Goal: Communication & Community: Answer question/provide support

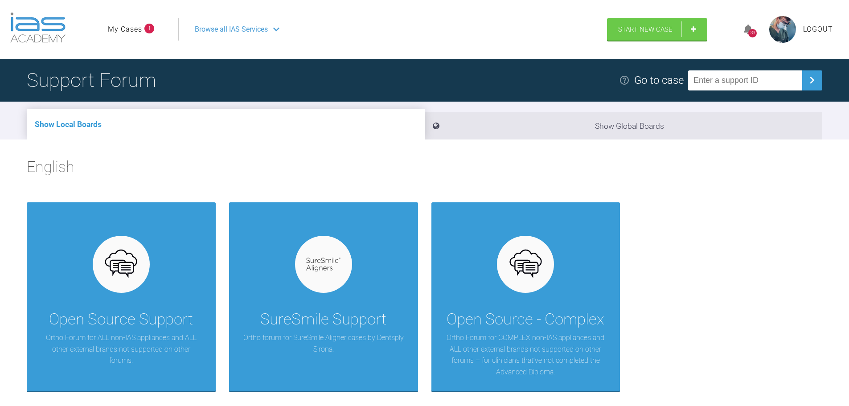
click at [137, 29] on link "My Cases" at bounding box center [125, 30] width 34 height 12
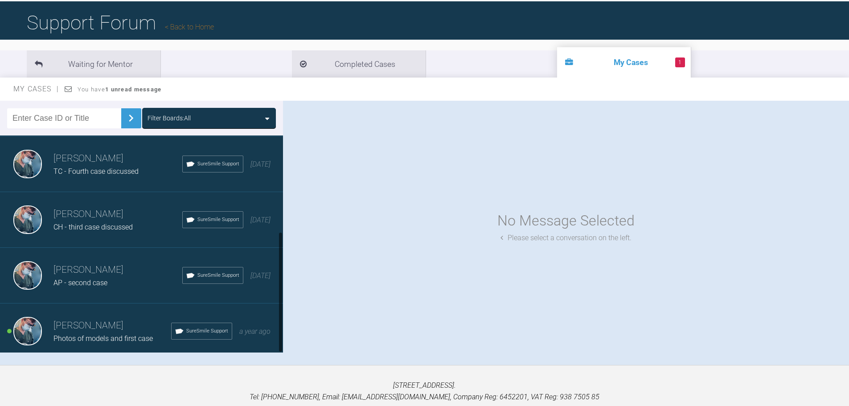
scroll to position [93, 0]
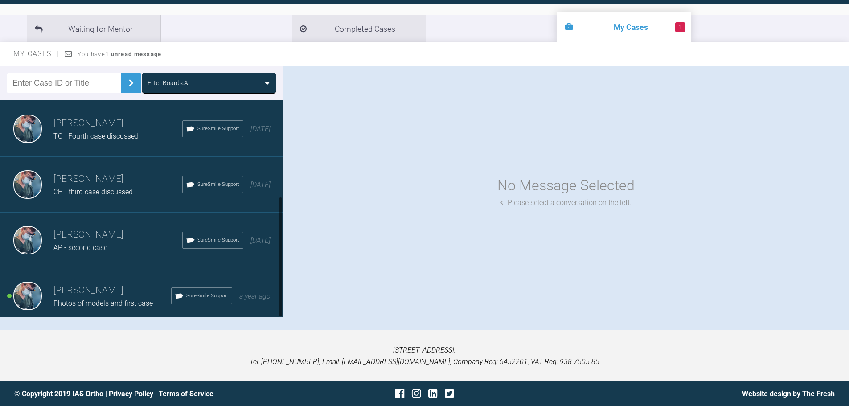
click at [119, 284] on h3 "[PERSON_NAME]" at bounding box center [113, 290] width 118 height 15
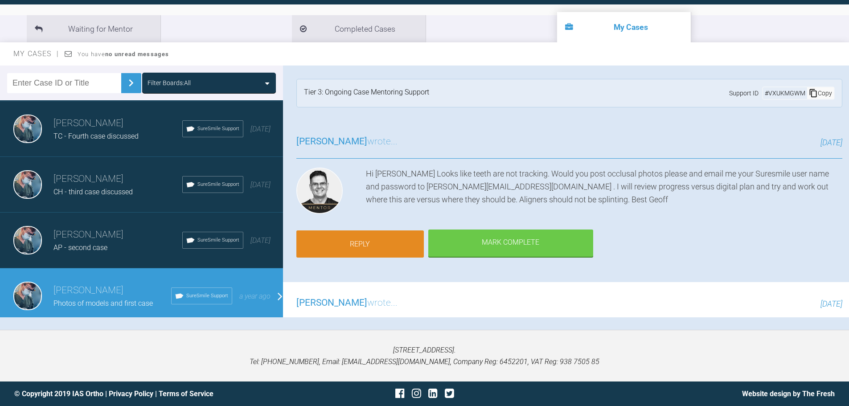
click at [366, 243] on link "Reply" at bounding box center [361, 245] width 128 height 28
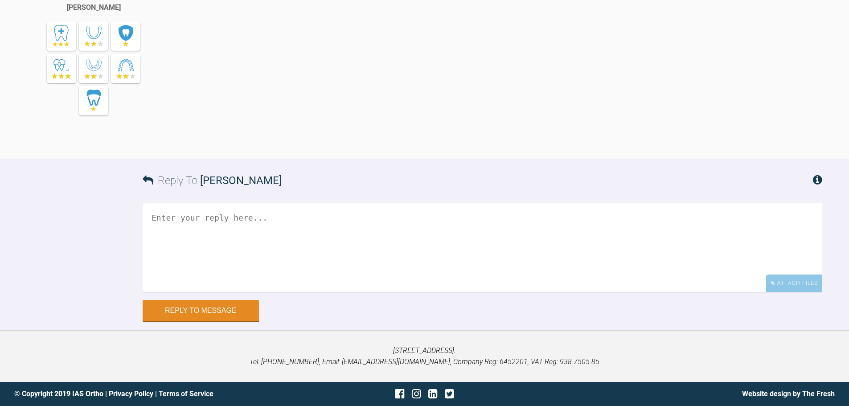
scroll to position [8949, 0]
click at [799, 292] on div "Attach Files" at bounding box center [794, 283] width 56 height 17
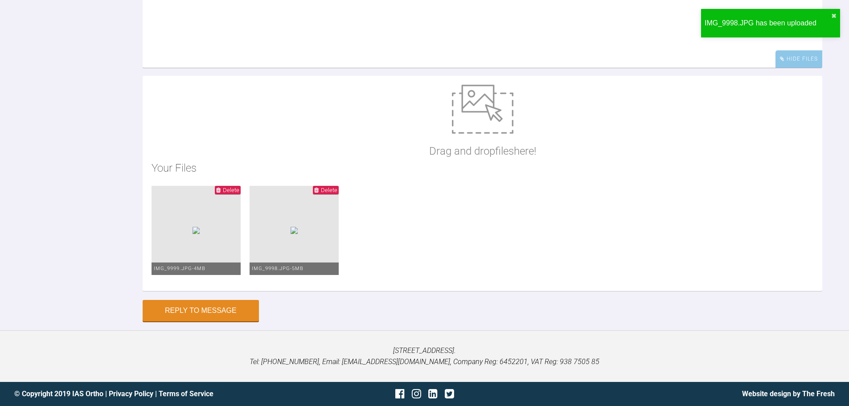
scroll to position [9020, 0]
click at [248, 68] on textarea at bounding box center [483, 23] width 680 height 89
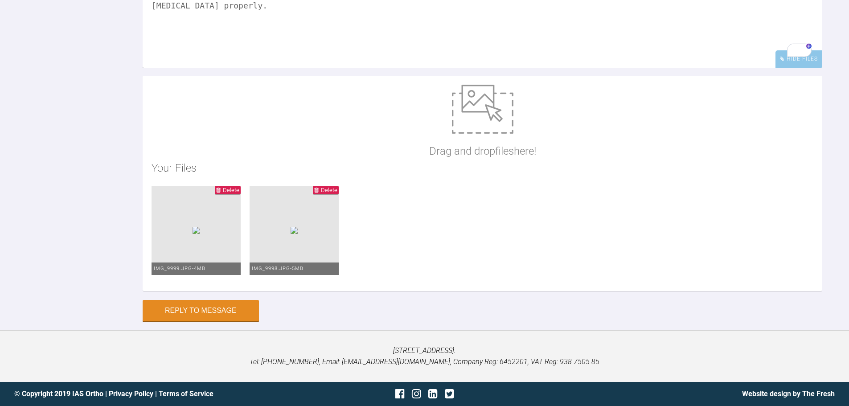
click at [325, 68] on textarea "hi [PERSON_NAME], please find attached photos. she should be on aligner 8 but i…" at bounding box center [483, 23] width 680 height 89
click at [327, 68] on textarea "hi [PERSON_NAME], please find attached photos. She should be on aligner 8 but i…" at bounding box center [483, 23] width 680 height 89
click at [799, 68] on textarea "hi [PERSON_NAME], please find attached photos. She should be on aligner 8 but i…" at bounding box center [483, 23] width 680 height 89
click at [154, 68] on textarea "hi [PERSON_NAME], please find attached photos. She should be on aligner 8 but i…" at bounding box center [483, 23] width 680 height 89
click at [193, 68] on textarea "Hi [PERSON_NAME], please find attached photos. She should be on aligner 8 but i…" at bounding box center [483, 23] width 680 height 89
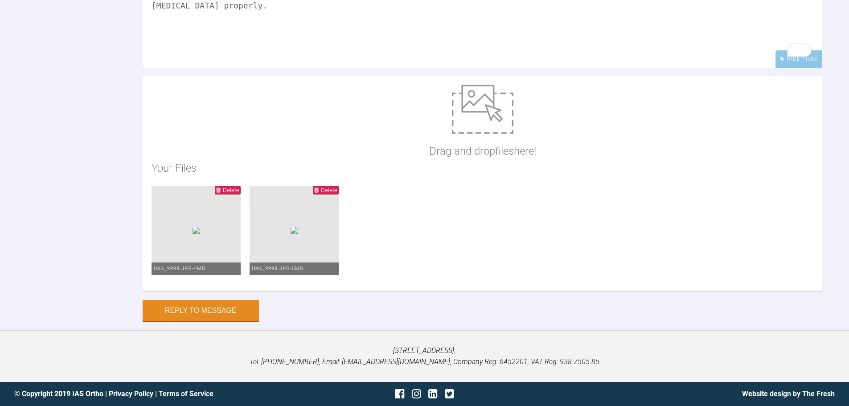
click at [307, 68] on textarea "Hi [PERSON_NAME], please find attached photos. She should be on aligner 8 but i…" at bounding box center [483, 23] width 680 height 89
click at [346, 68] on textarea "Hi [PERSON_NAME], please find attached the photos. She should be on aligner 8 b…" at bounding box center [483, 23] width 680 height 89
click at [559, 68] on textarea "Hi [PERSON_NAME], please find attached the photos. She should be on aligner 8 b…" at bounding box center [483, 23] width 680 height 89
click at [814, 68] on textarea "Hi [PERSON_NAME], please find attached the photos. She should be on aligner 8 b…" at bounding box center [483, 23] width 680 height 89
click at [393, 68] on textarea "Hi [PERSON_NAME], please find attached the photos. She should be on aligner 8 b…" at bounding box center [483, 23] width 680 height 89
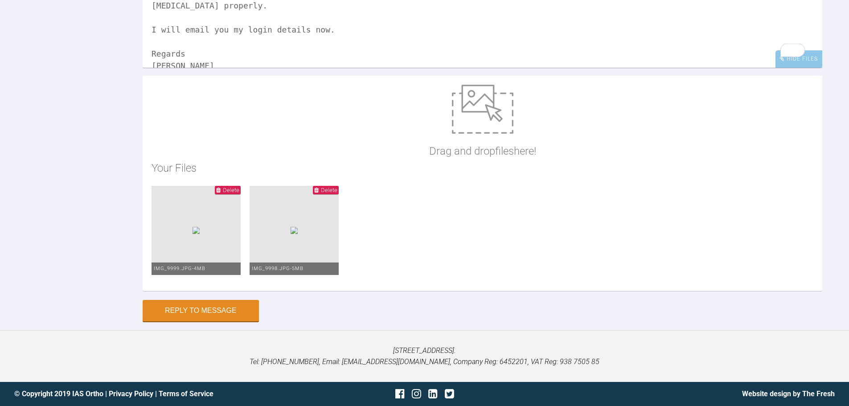
type textarea "Hi [PERSON_NAME], please find attached the photos. She should be on aligner 8 b…"
click at [190, 68] on textarea "Hi [PERSON_NAME], please find attached the photos. She should be on aligner 8 b…" at bounding box center [483, 23] width 680 height 89
drag, startPoint x: 846, startPoint y: 271, endPoint x: 837, endPoint y: 260, distance: 14.3
click at [845, 271] on div "Reply To [PERSON_NAME] Hi [PERSON_NAME], please find attached the photos. She s…" at bounding box center [424, 127] width 849 height 387
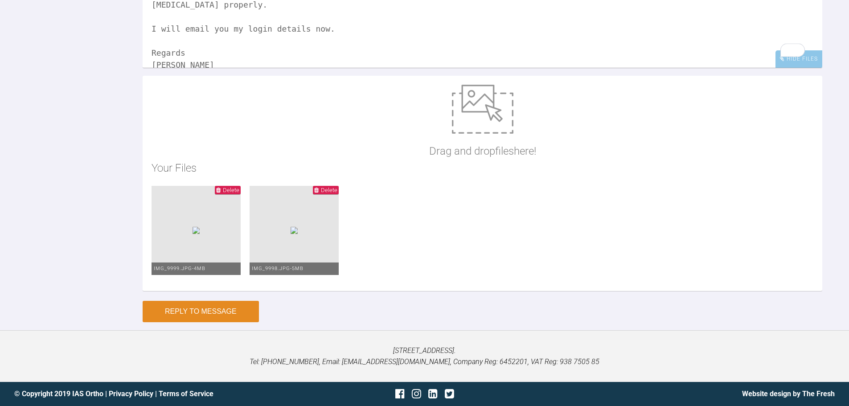
click at [213, 308] on button "Reply to Message" at bounding box center [201, 311] width 116 height 21
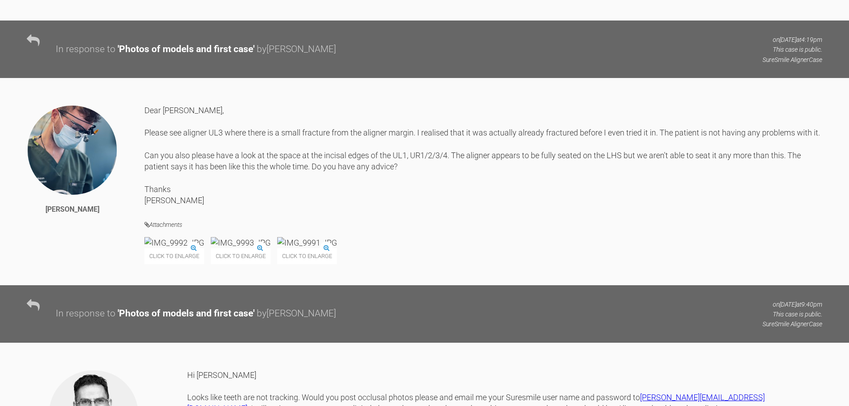
scroll to position [8192, 0]
